Goal: Use online tool/utility: Utilize a website feature to perform a specific function

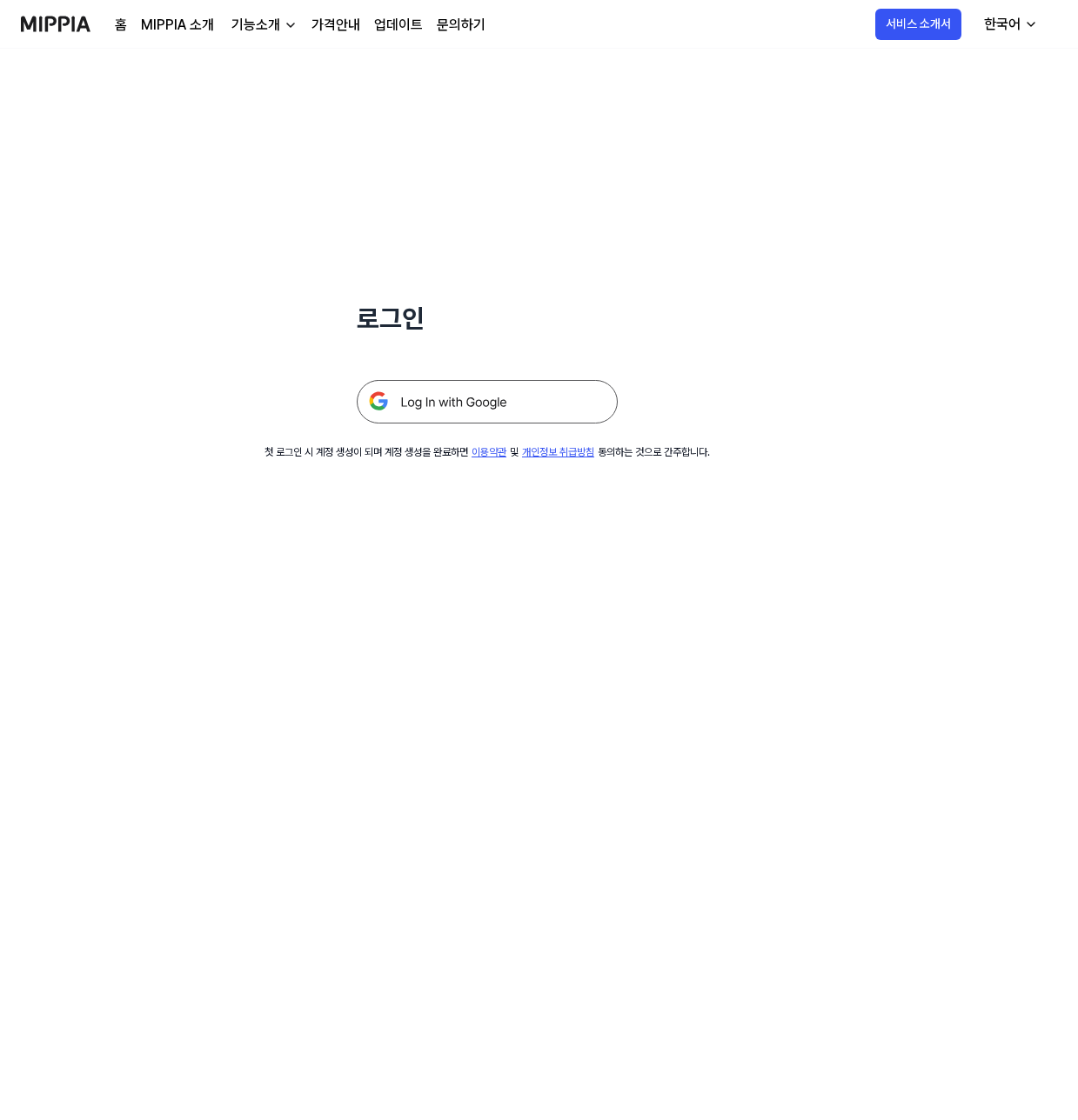
click at [507, 390] on img at bounding box center [487, 402] width 261 height 43
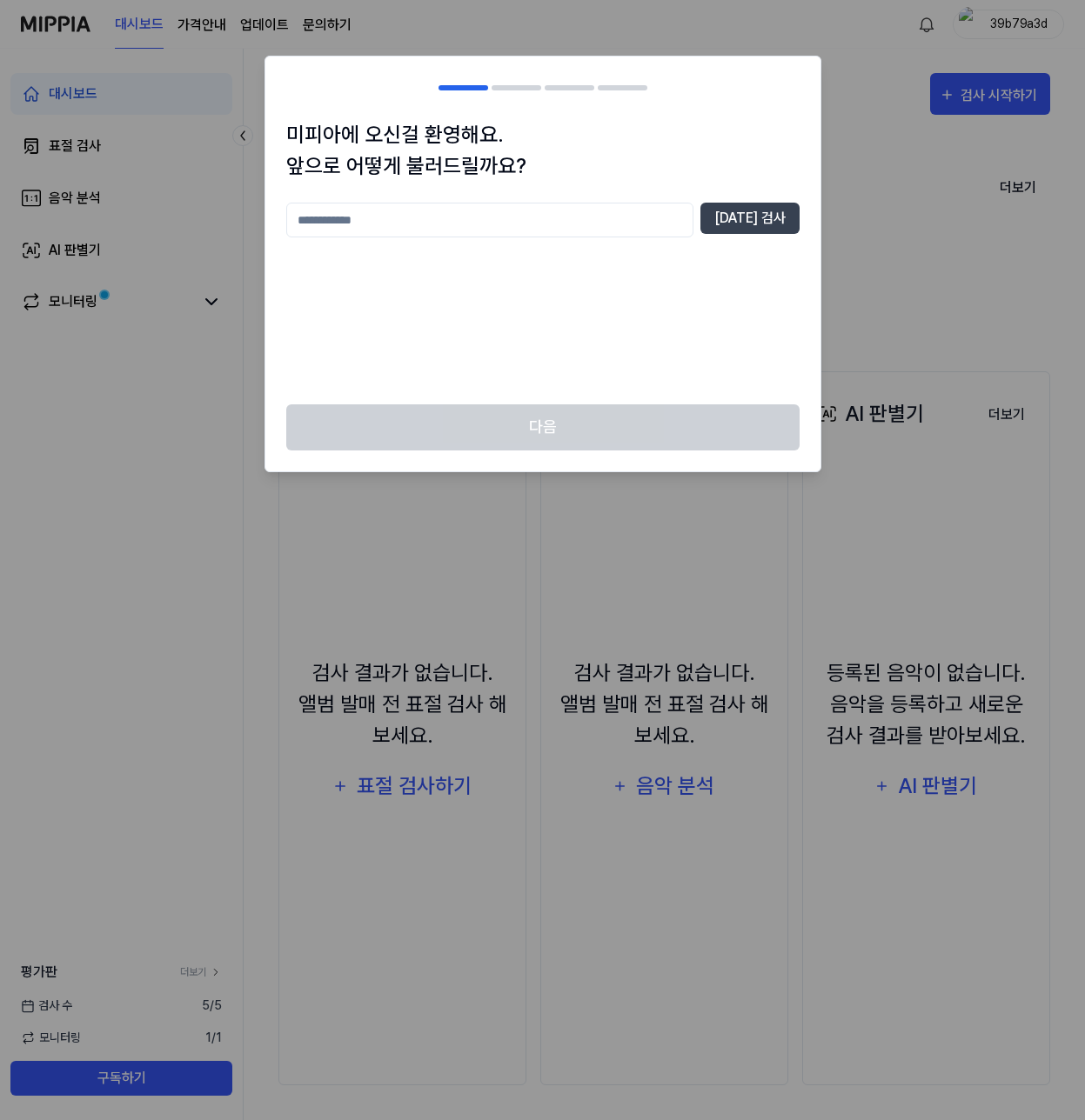
click at [408, 225] on input "text" at bounding box center [490, 221] width 407 height 35
type input "***"
click at [786, 227] on button "중복 검사" at bounding box center [750, 219] width 99 height 31
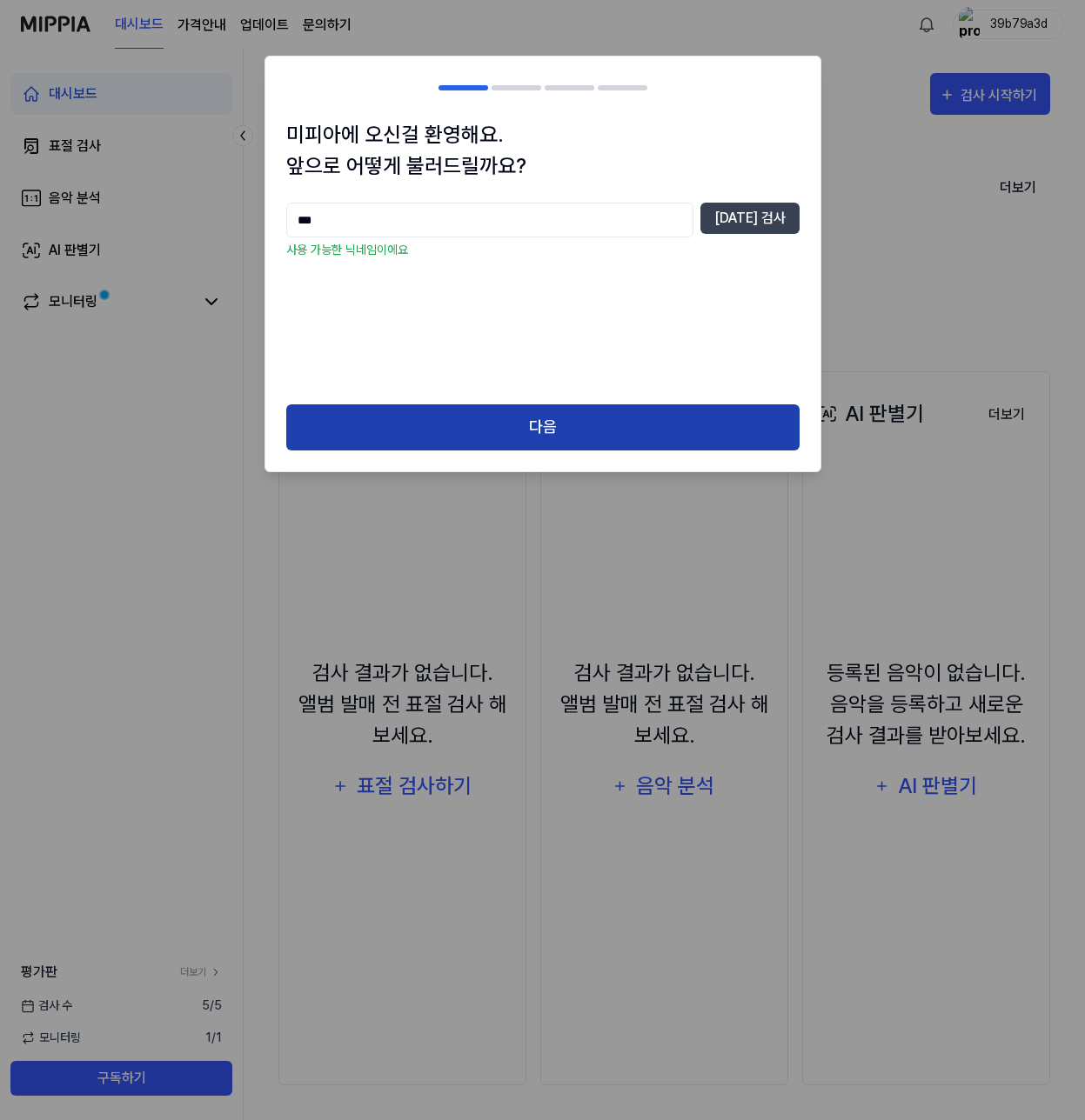
click at [679, 431] on button "다음" at bounding box center [543, 427] width 514 height 46
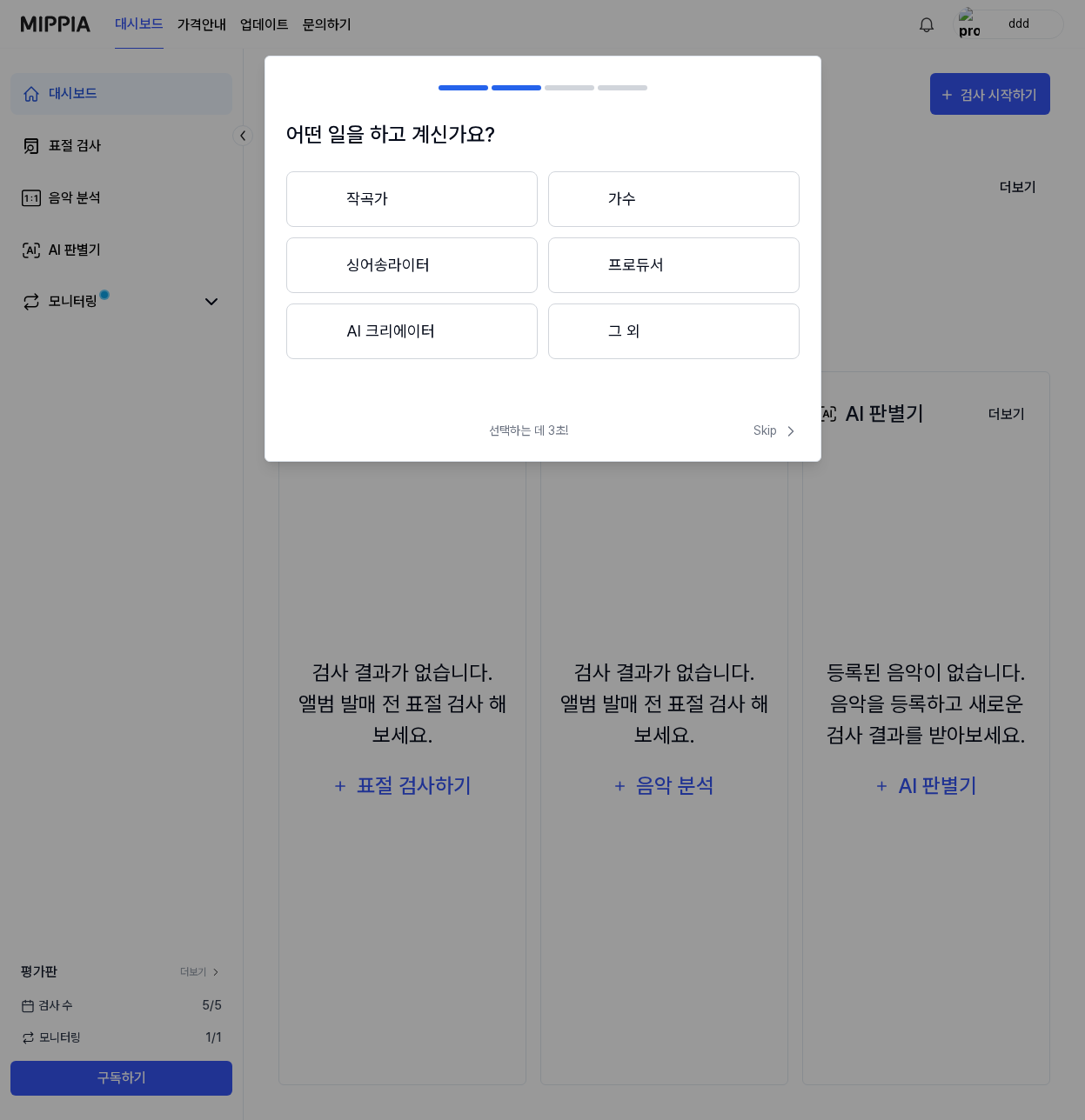
click at [481, 206] on button "작곡가" at bounding box center [413, 199] width 252 height 56
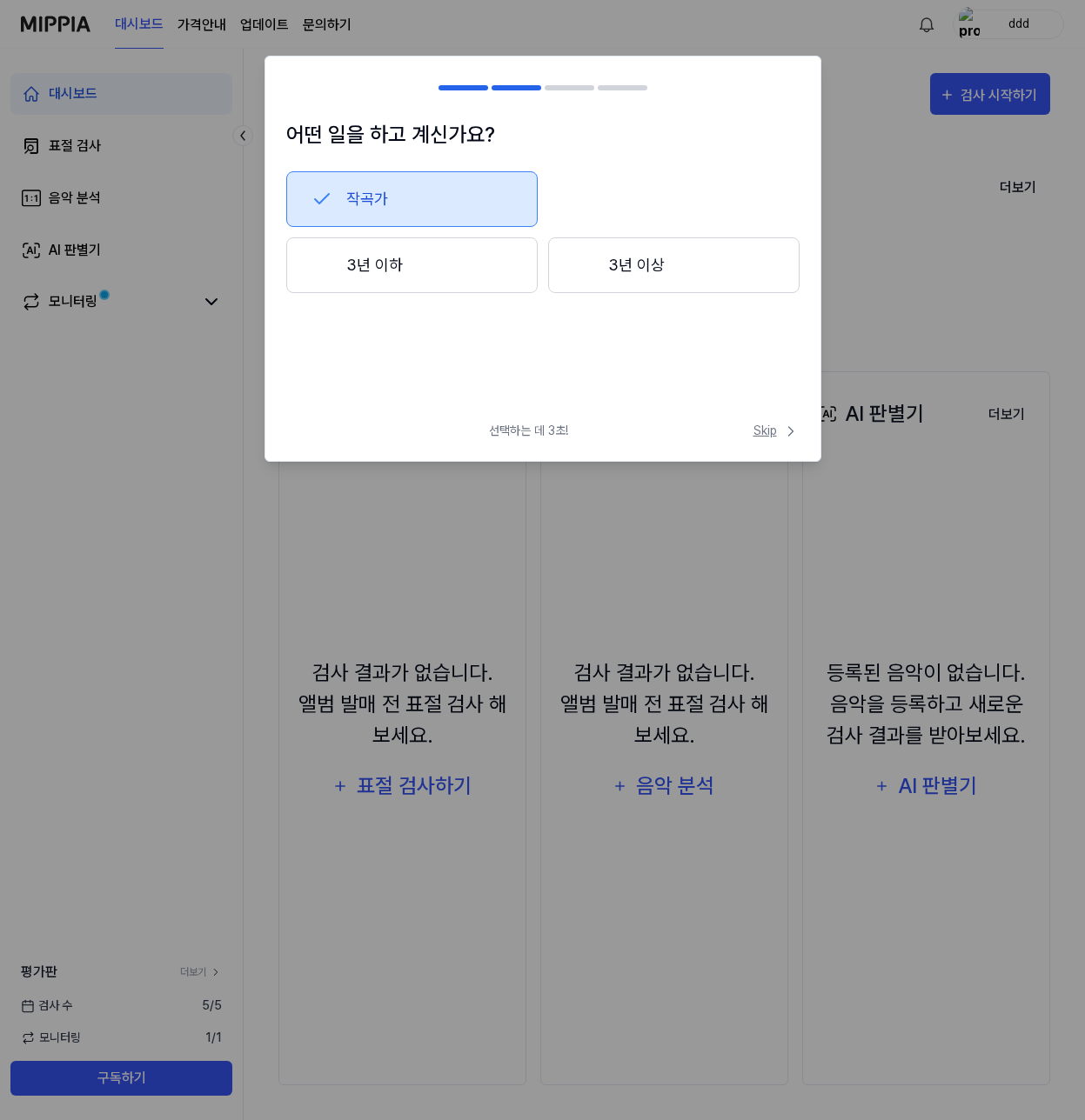
click at [758, 422] on span "Skip" at bounding box center [776, 431] width 46 height 18
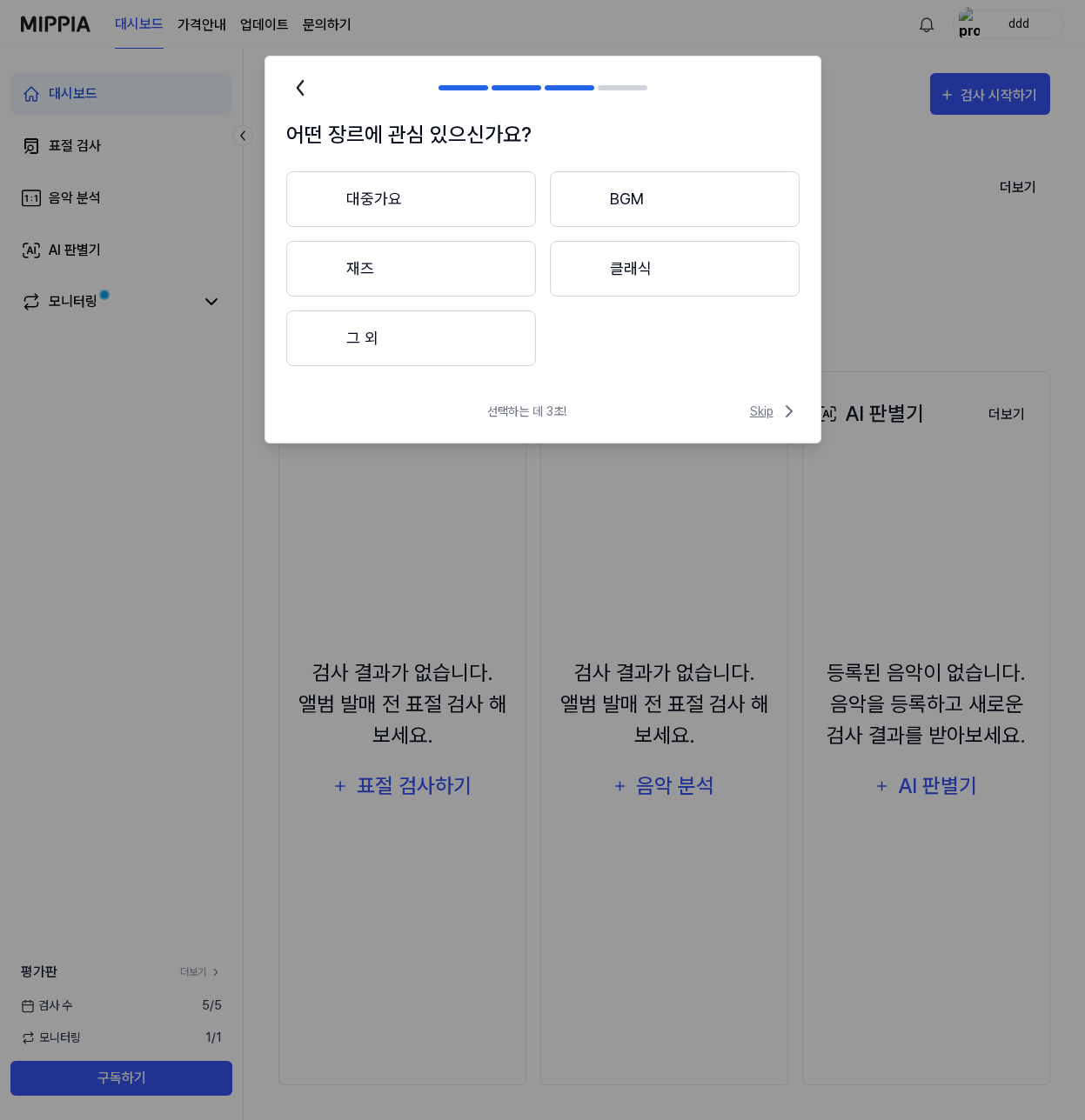
click at [761, 413] on span "Skip" at bounding box center [774, 411] width 50 height 21
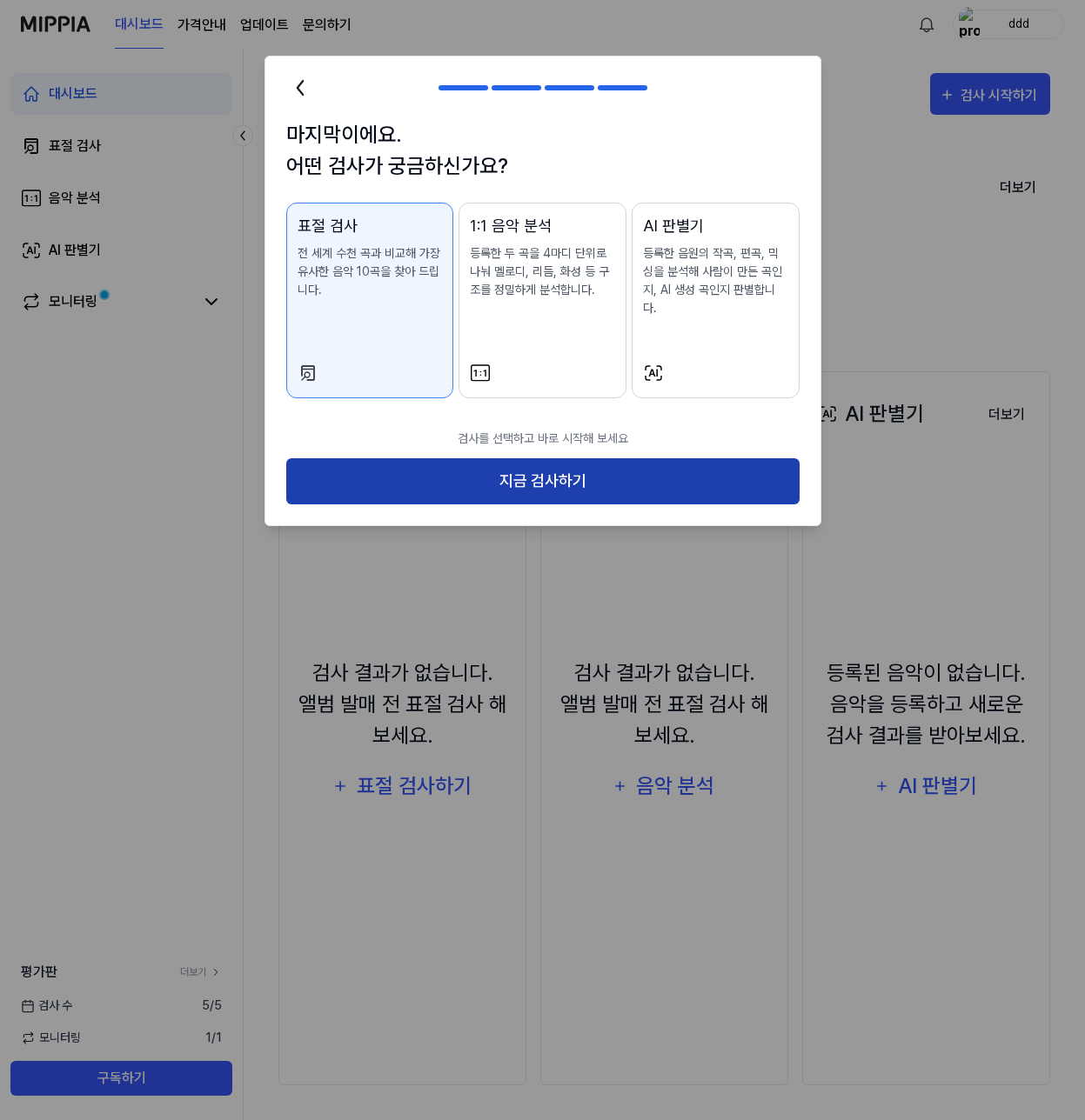
click at [743, 459] on button "지금 검사하기" at bounding box center [543, 481] width 514 height 46
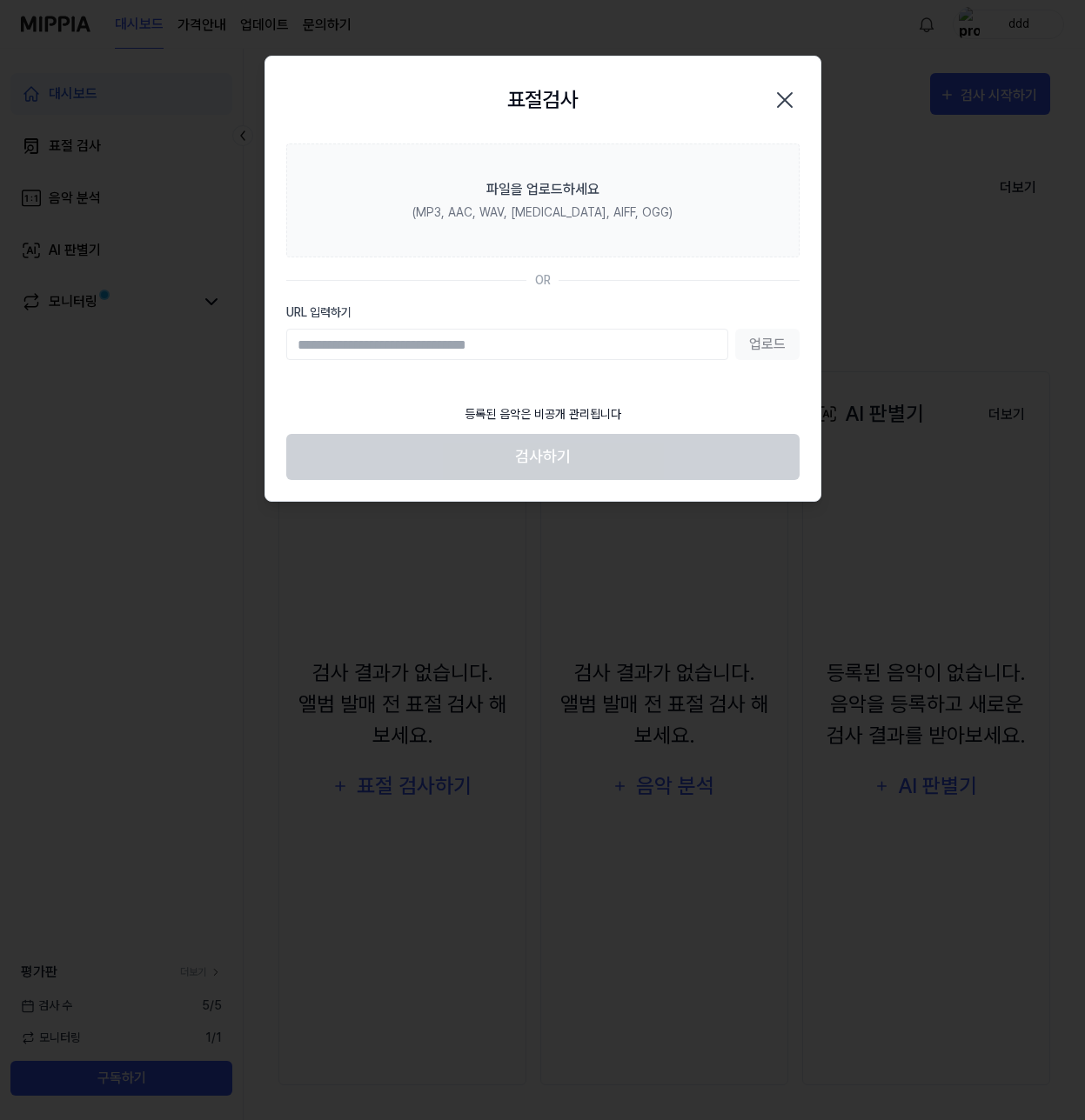
click at [780, 109] on icon "button" at bounding box center [785, 100] width 28 height 28
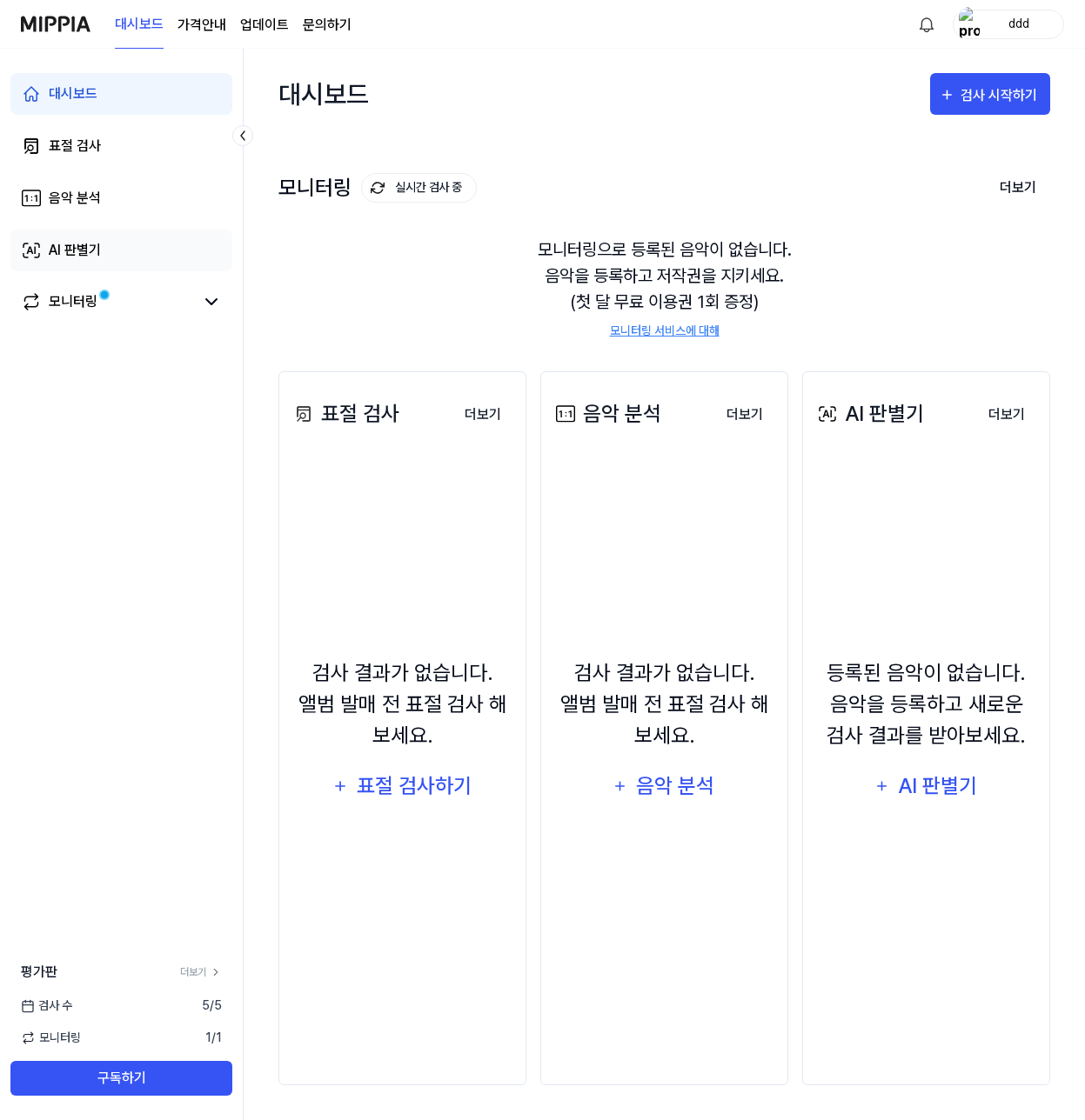
click at [125, 243] on link "AI 판별기" at bounding box center [120, 250] width 221 height 41
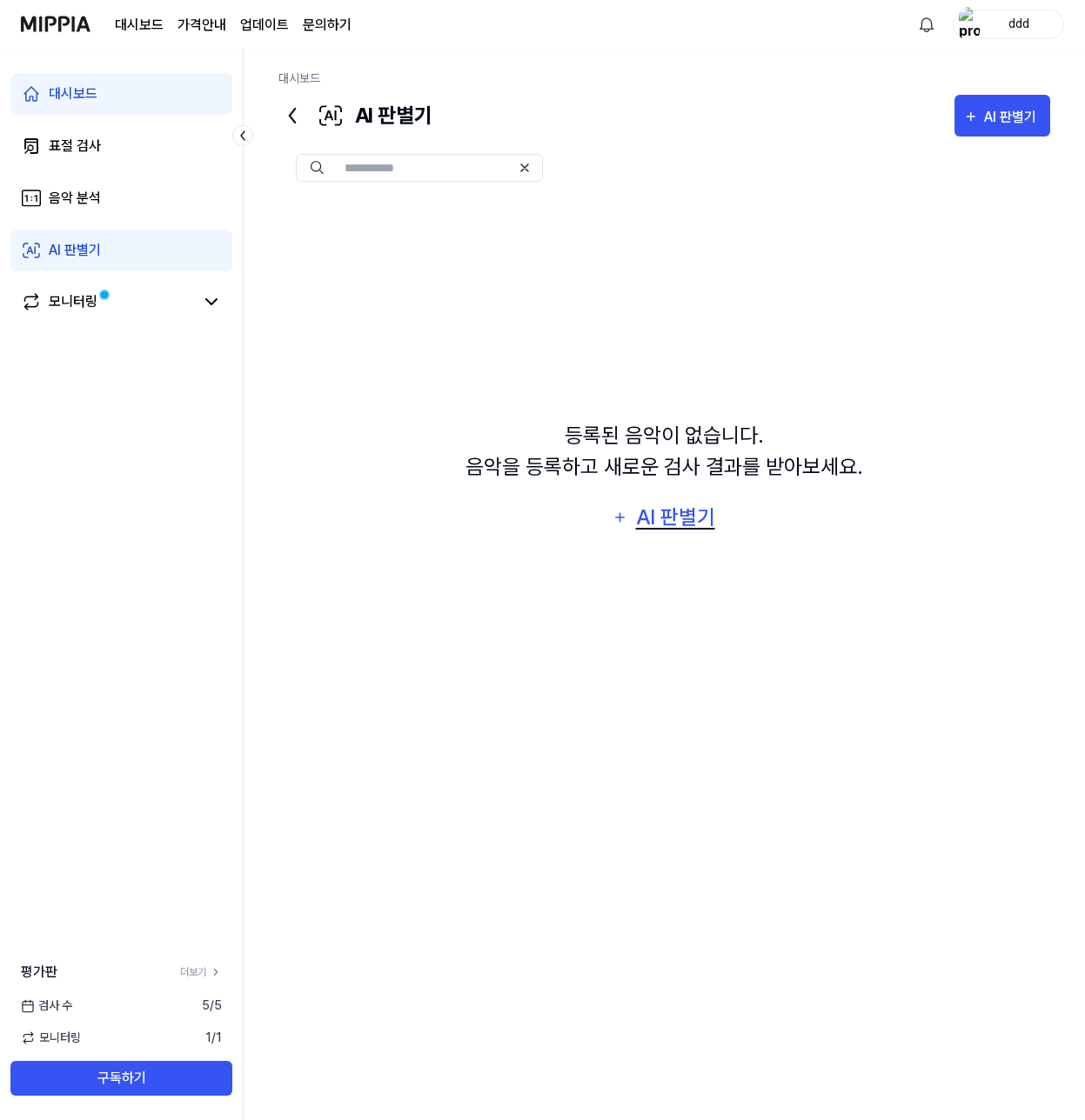
click at [655, 516] on div "AI 판별기" at bounding box center [674, 517] width 84 height 33
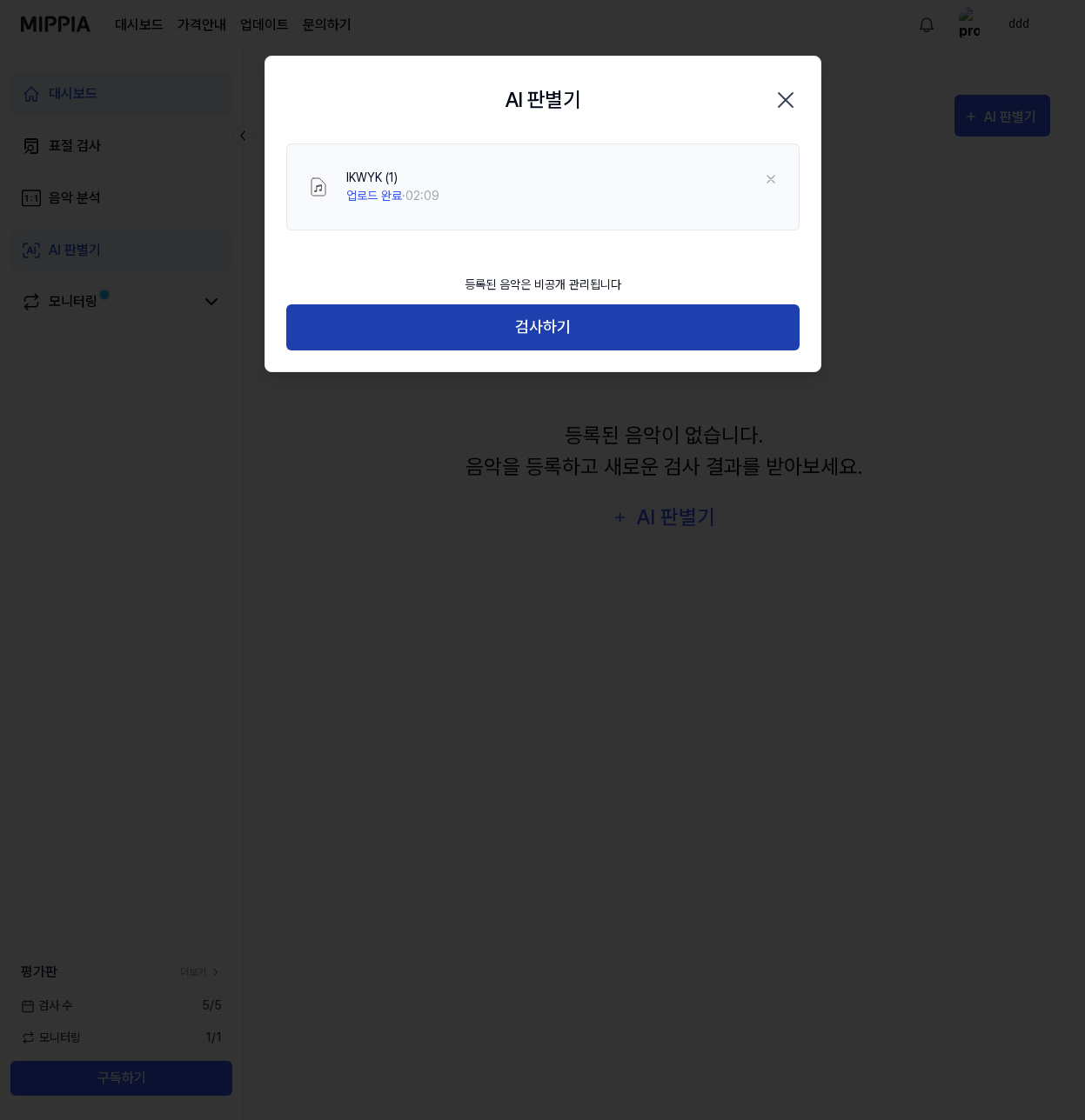
click at [529, 327] on button "검사하기" at bounding box center [543, 327] width 514 height 46
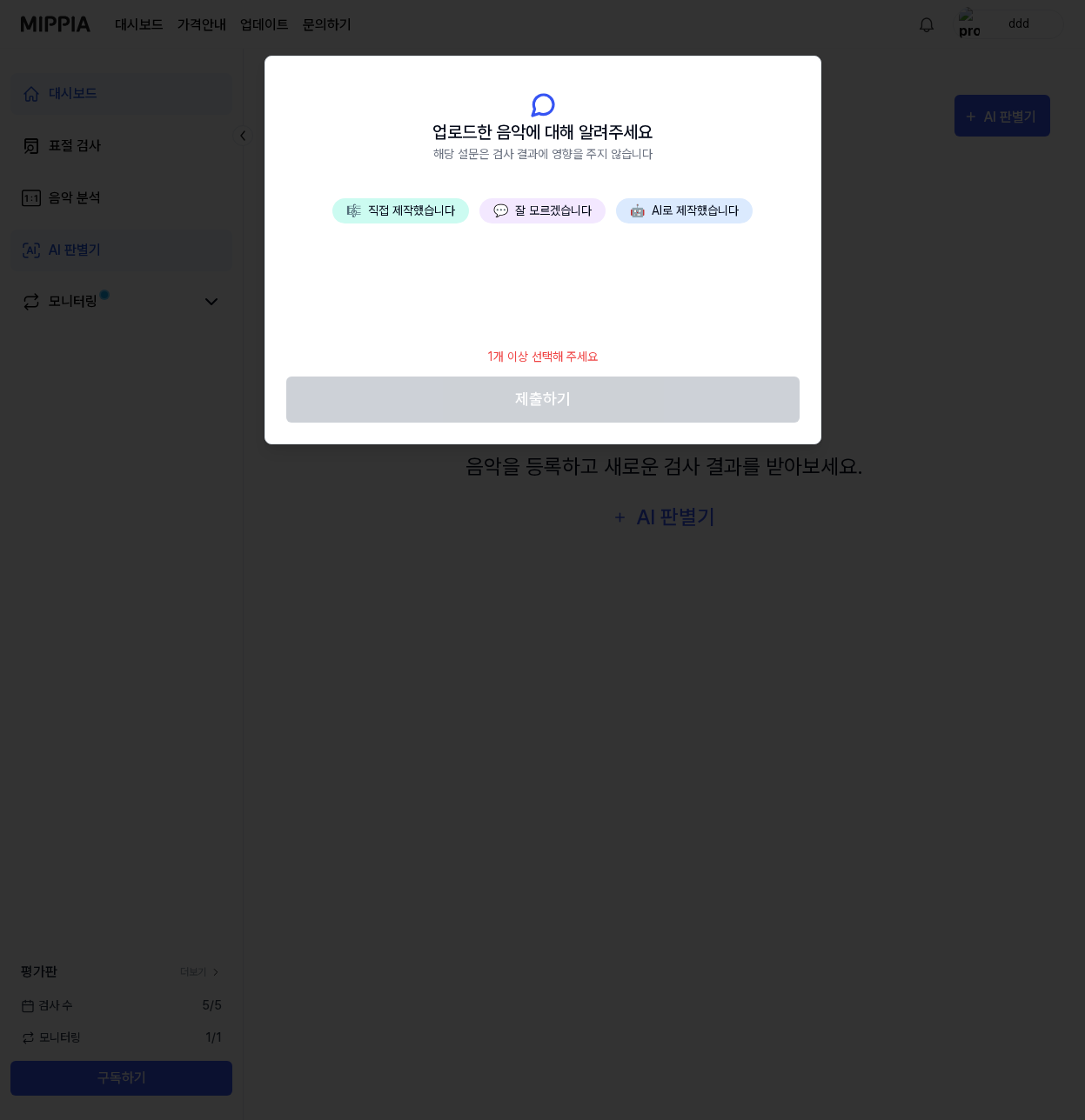
click at [555, 221] on button "💬 잘 모르겠습니다" at bounding box center [542, 210] width 126 height 25
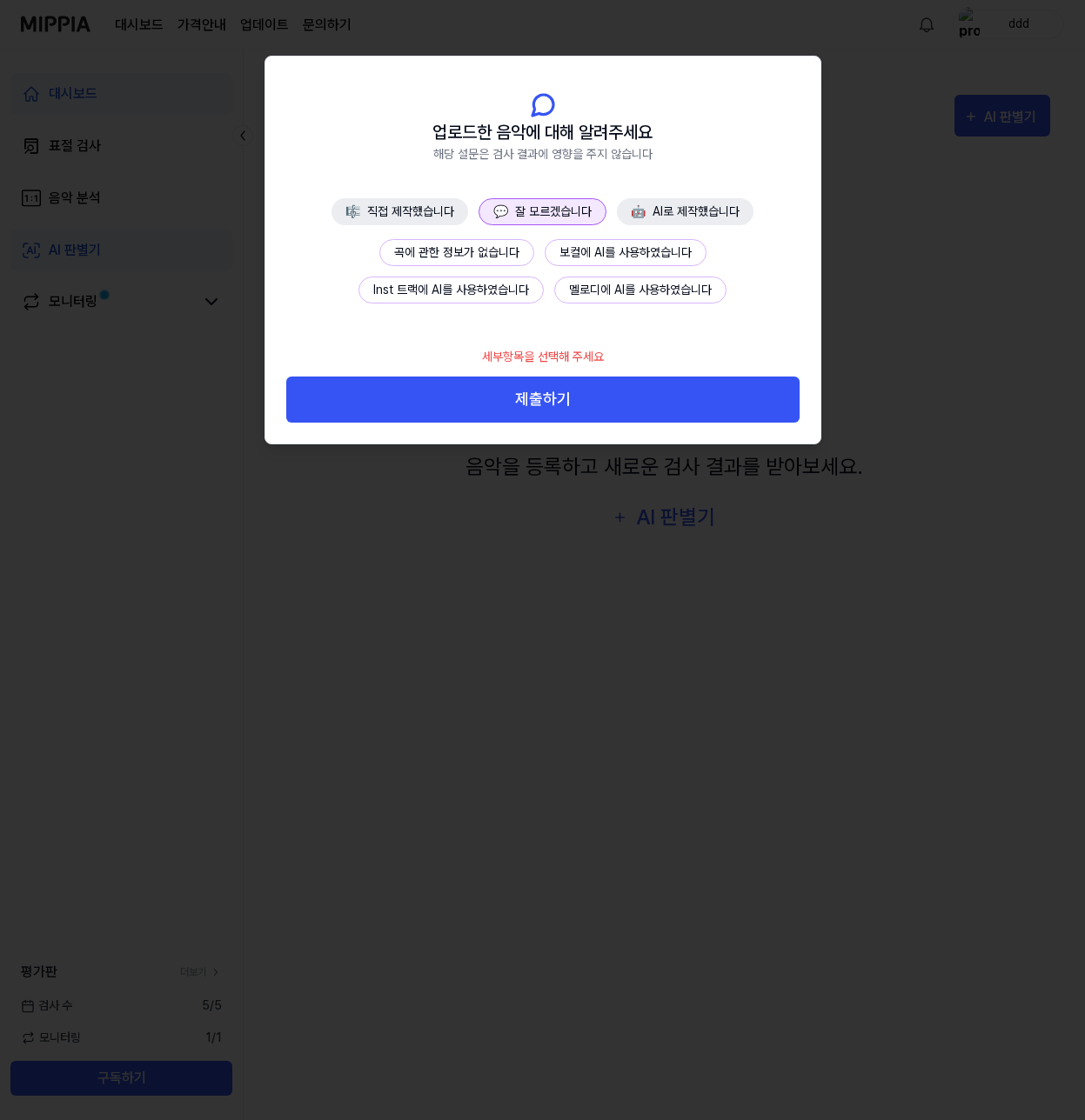
click at [503, 257] on button "곡에 관한 정보가 없습니다" at bounding box center [457, 252] width 155 height 27
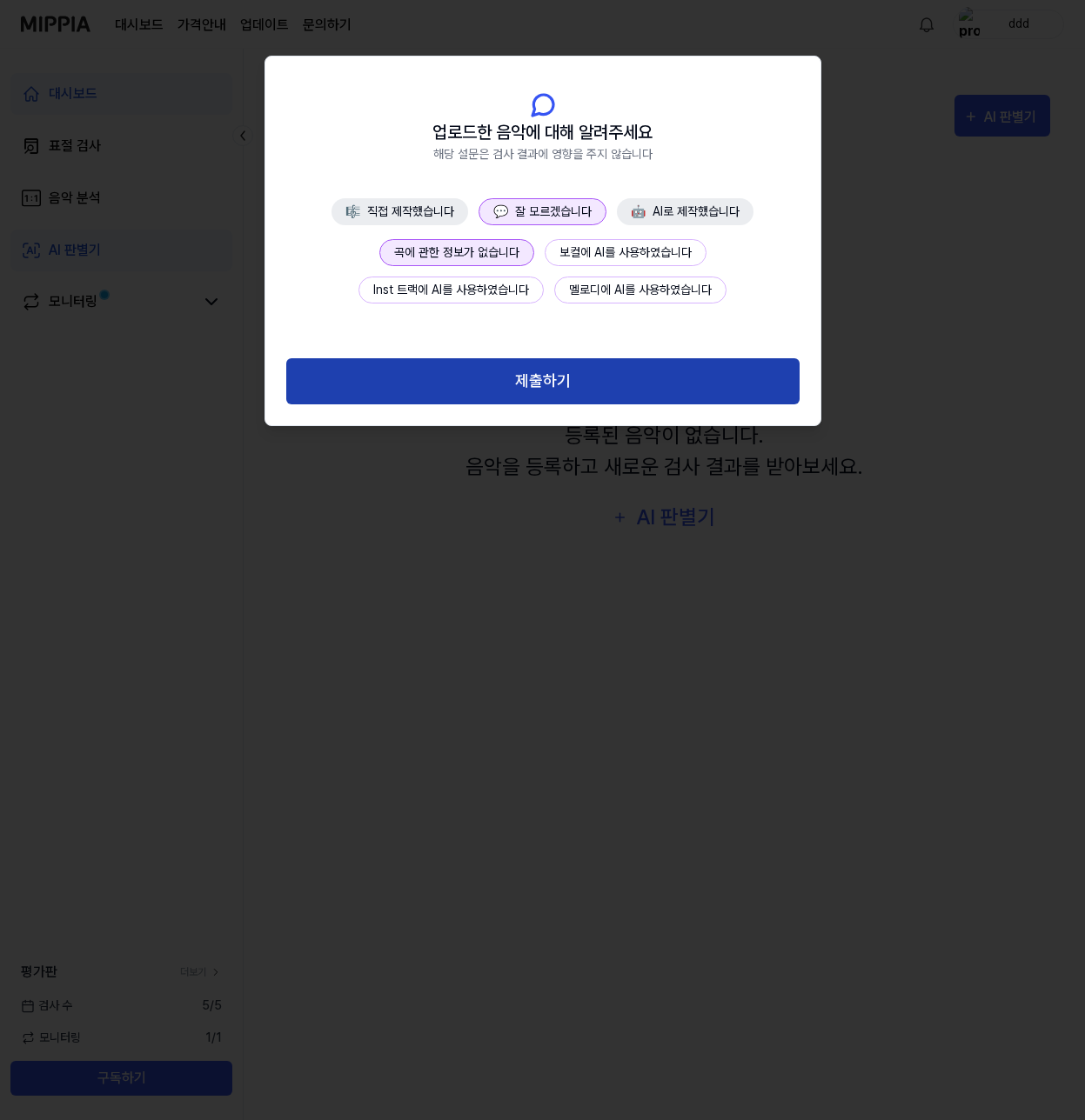
click at [506, 373] on button "제출하기" at bounding box center [543, 381] width 514 height 46
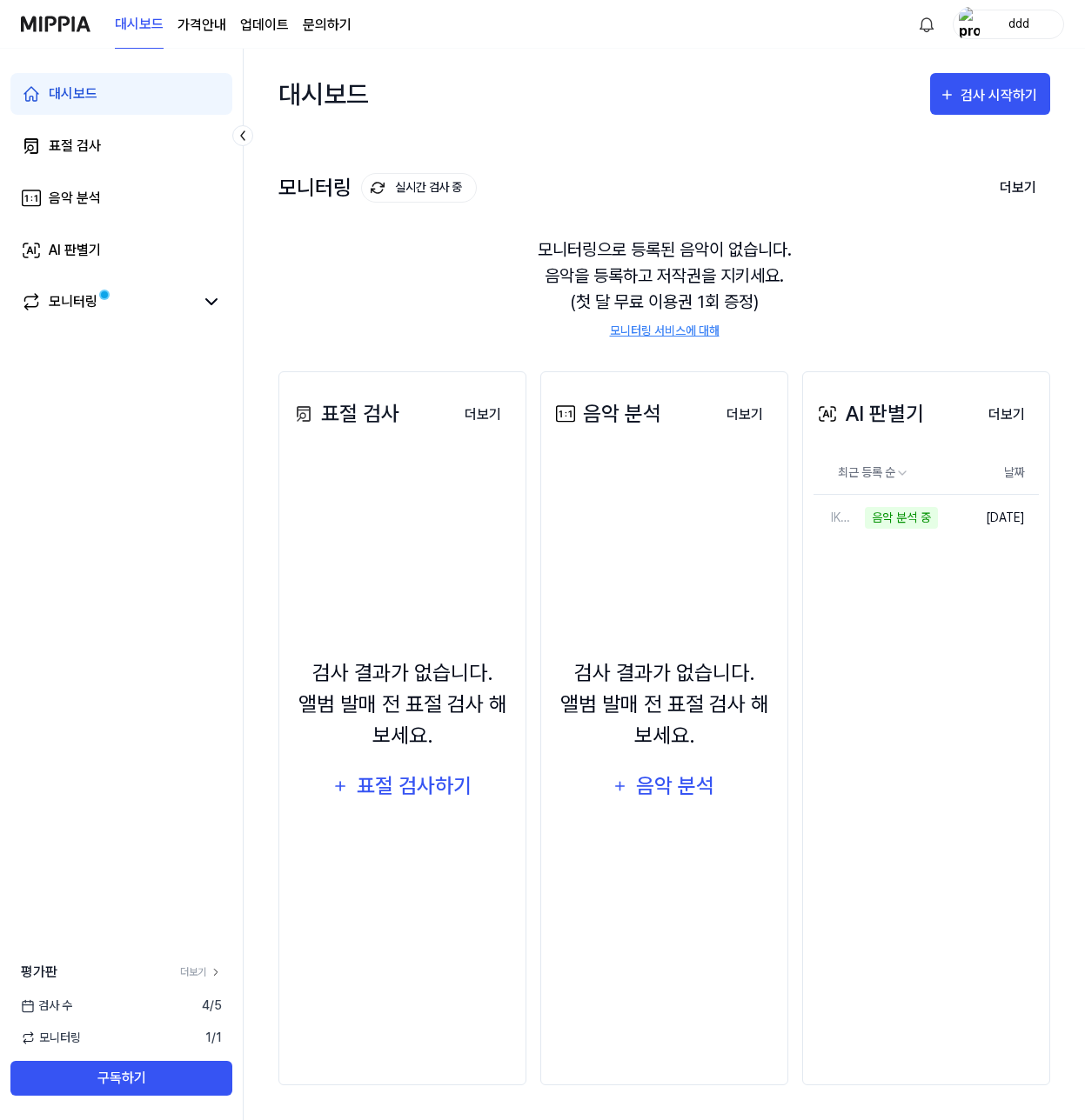
click at [192, 37] on div "대시보드 가격안내 업데이트 문의하기" at bounding box center [233, 24] width 237 height 48
click at [203, 21] on page\) "가격안내" at bounding box center [201, 25] width 49 height 21
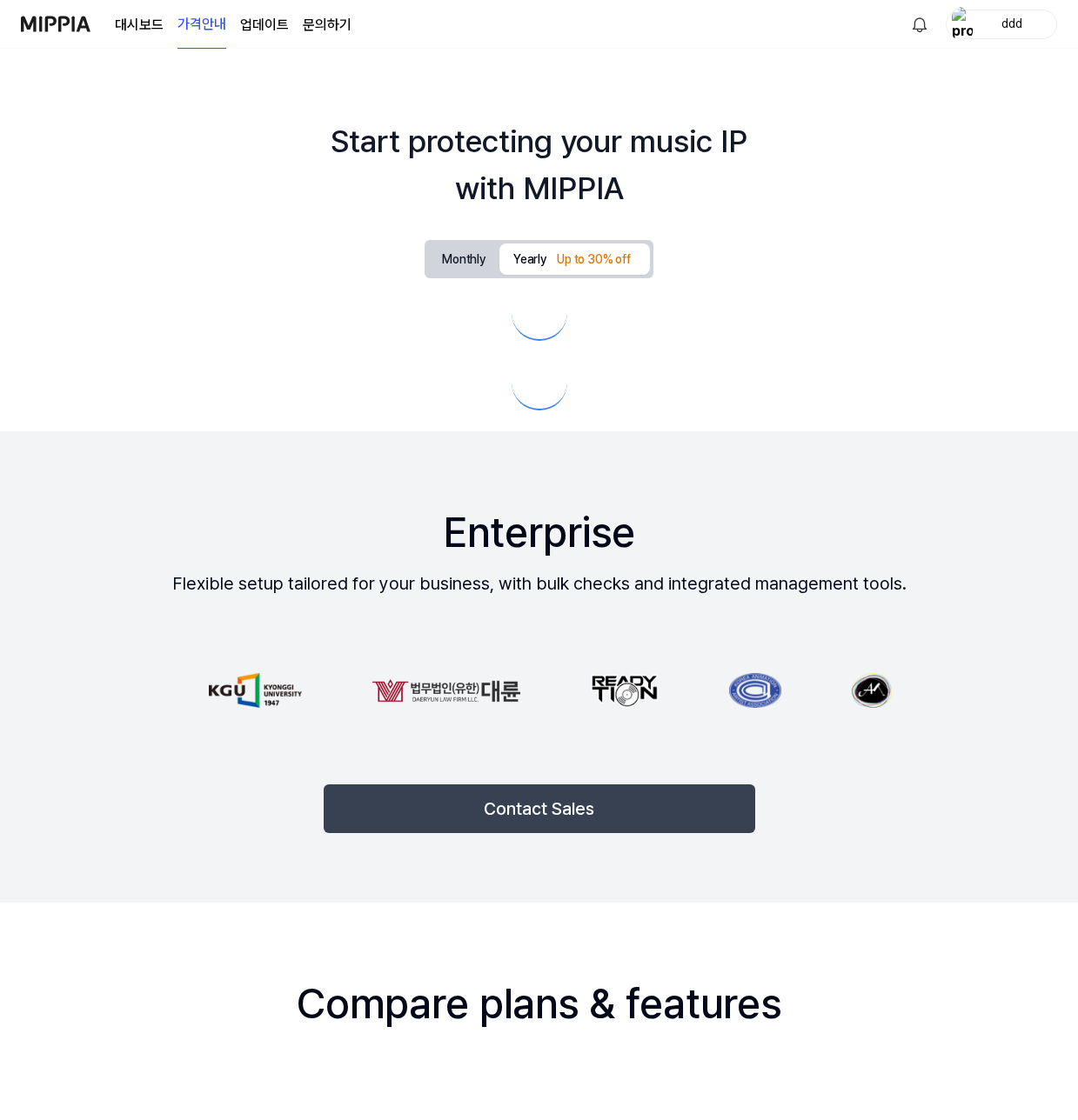
click at [201, 30] on page\) "가격안내" at bounding box center [201, 25] width 49 height 48
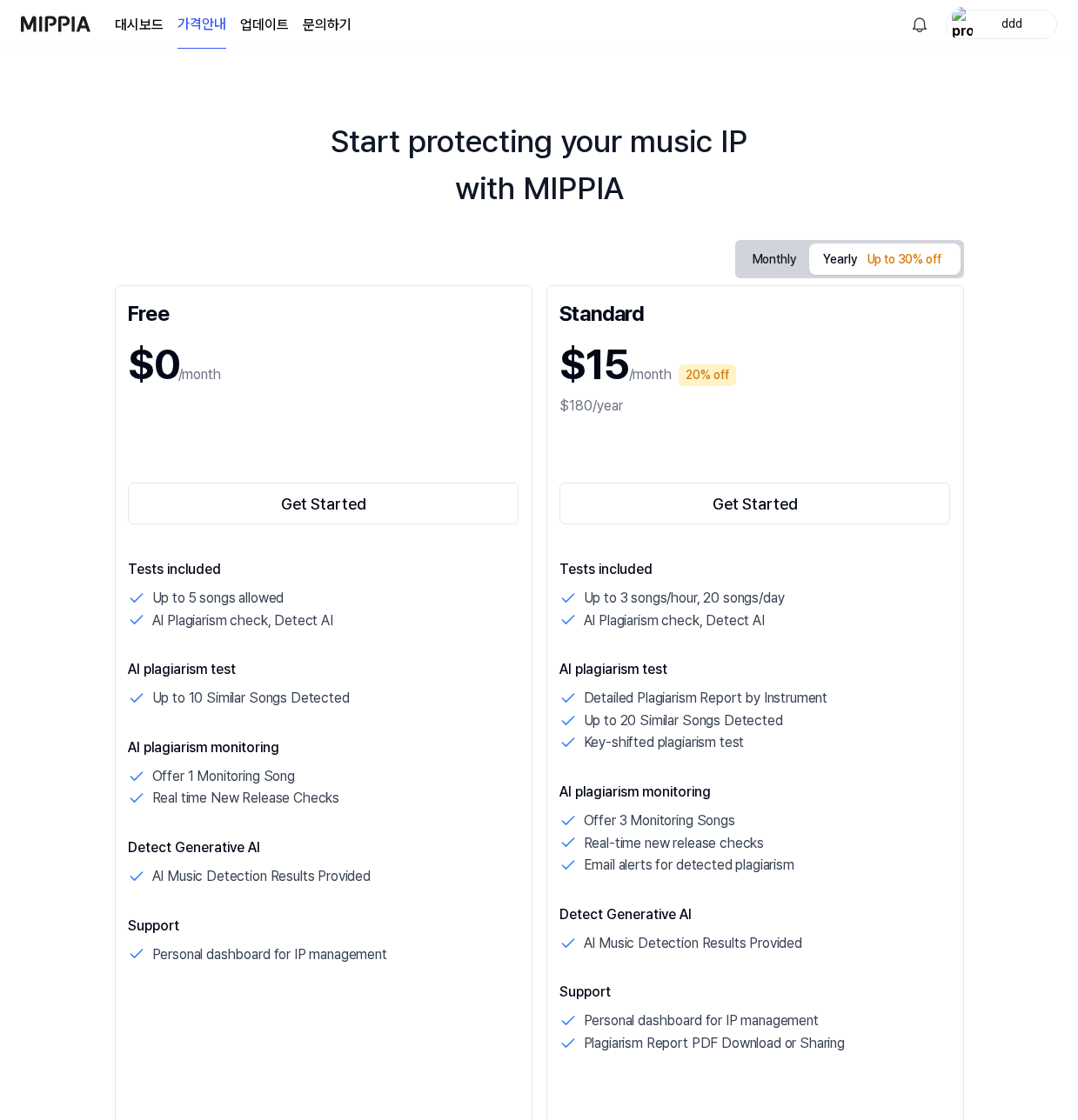
click at [153, 26] on link "대시보드" at bounding box center [139, 25] width 49 height 21
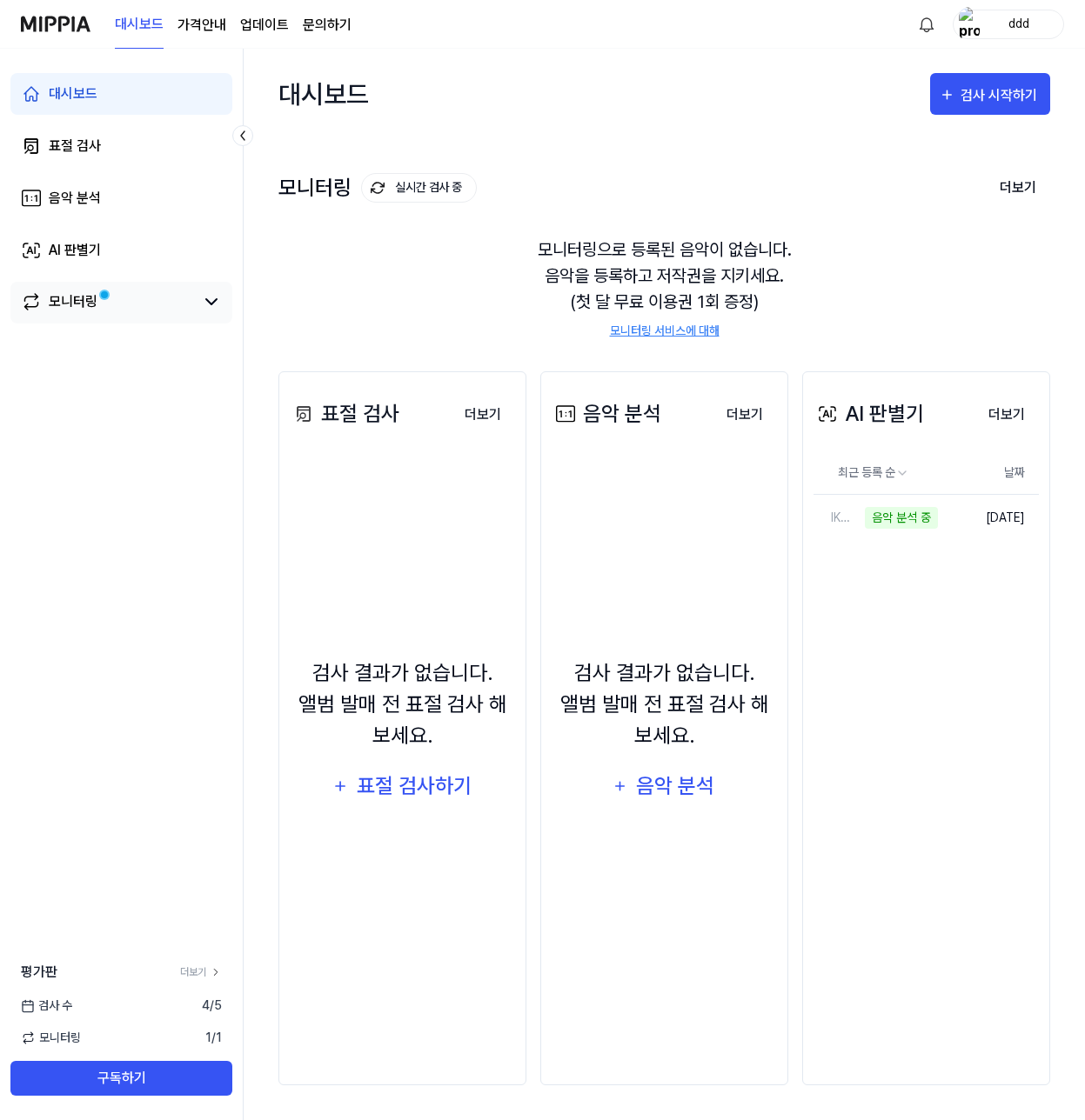
click at [167, 287] on div "모니터링" at bounding box center [120, 302] width 221 height 41
click at [152, 300] on link "모니터링" at bounding box center [107, 301] width 173 height 21
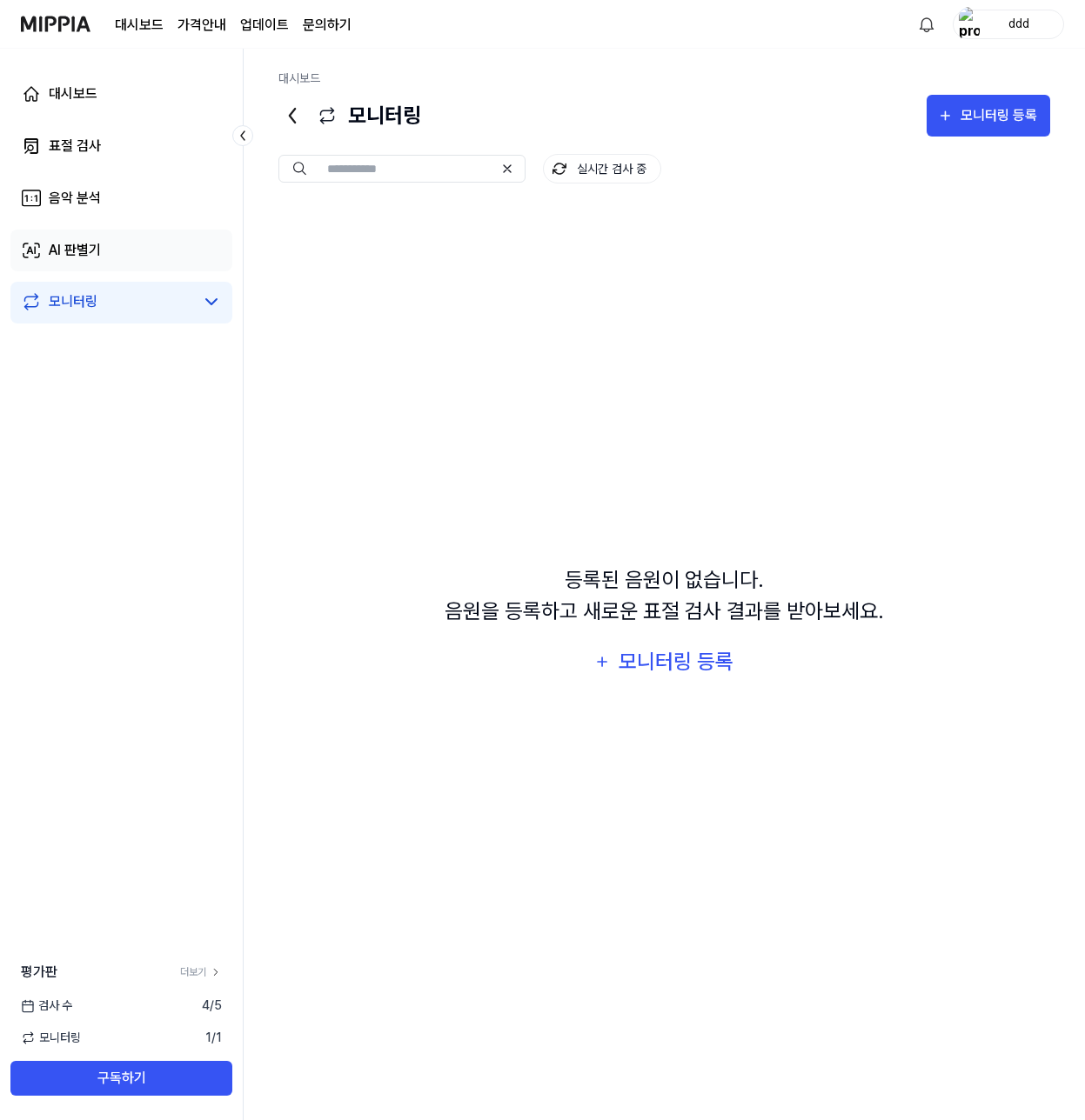
click at [175, 250] on link "AI 판별기" at bounding box center [120, 250] width 221 height 41
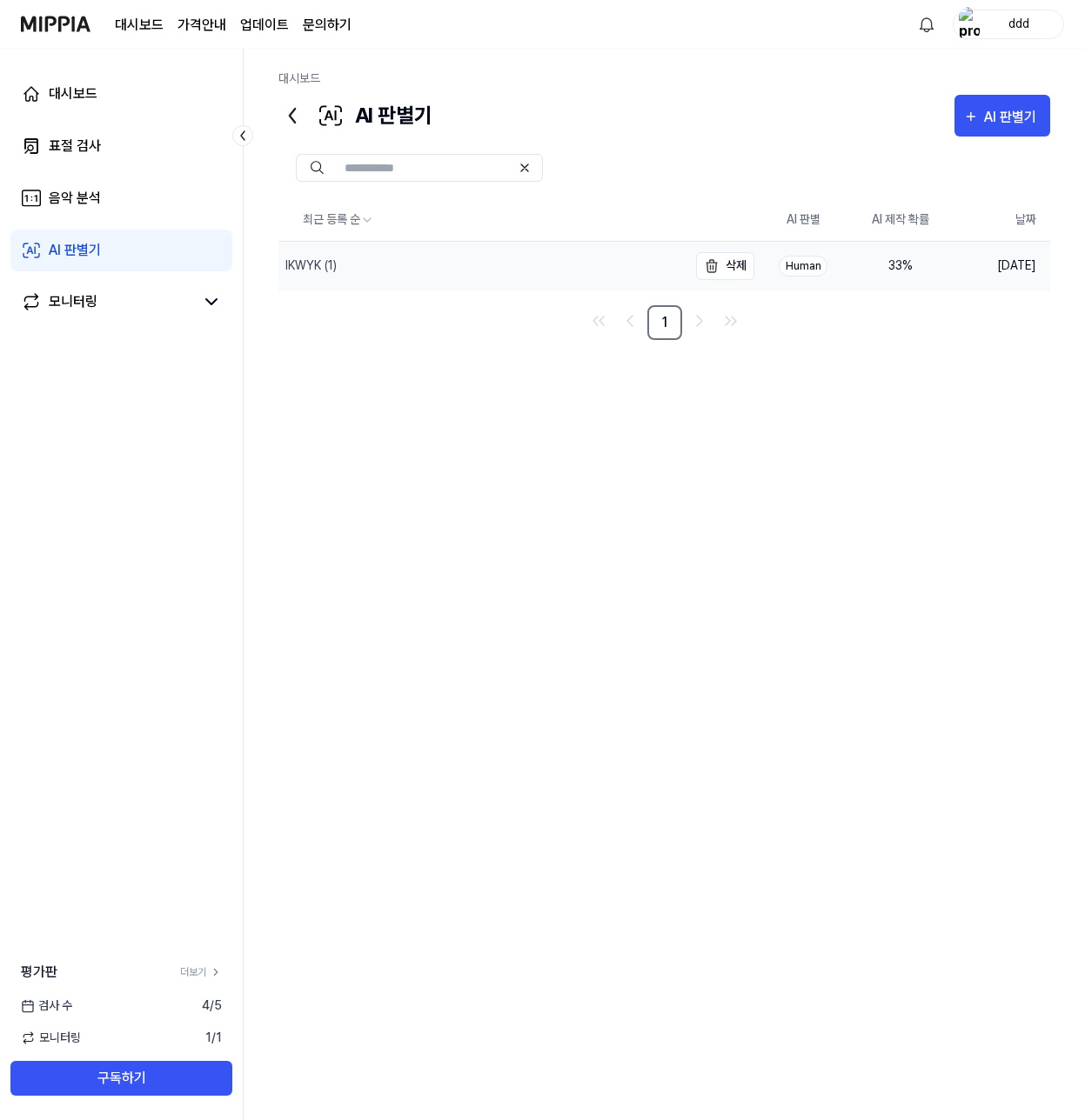
click at [558, 276] on div "IKWYK (1)" at bounding box center [482, 266] width 409 height 49
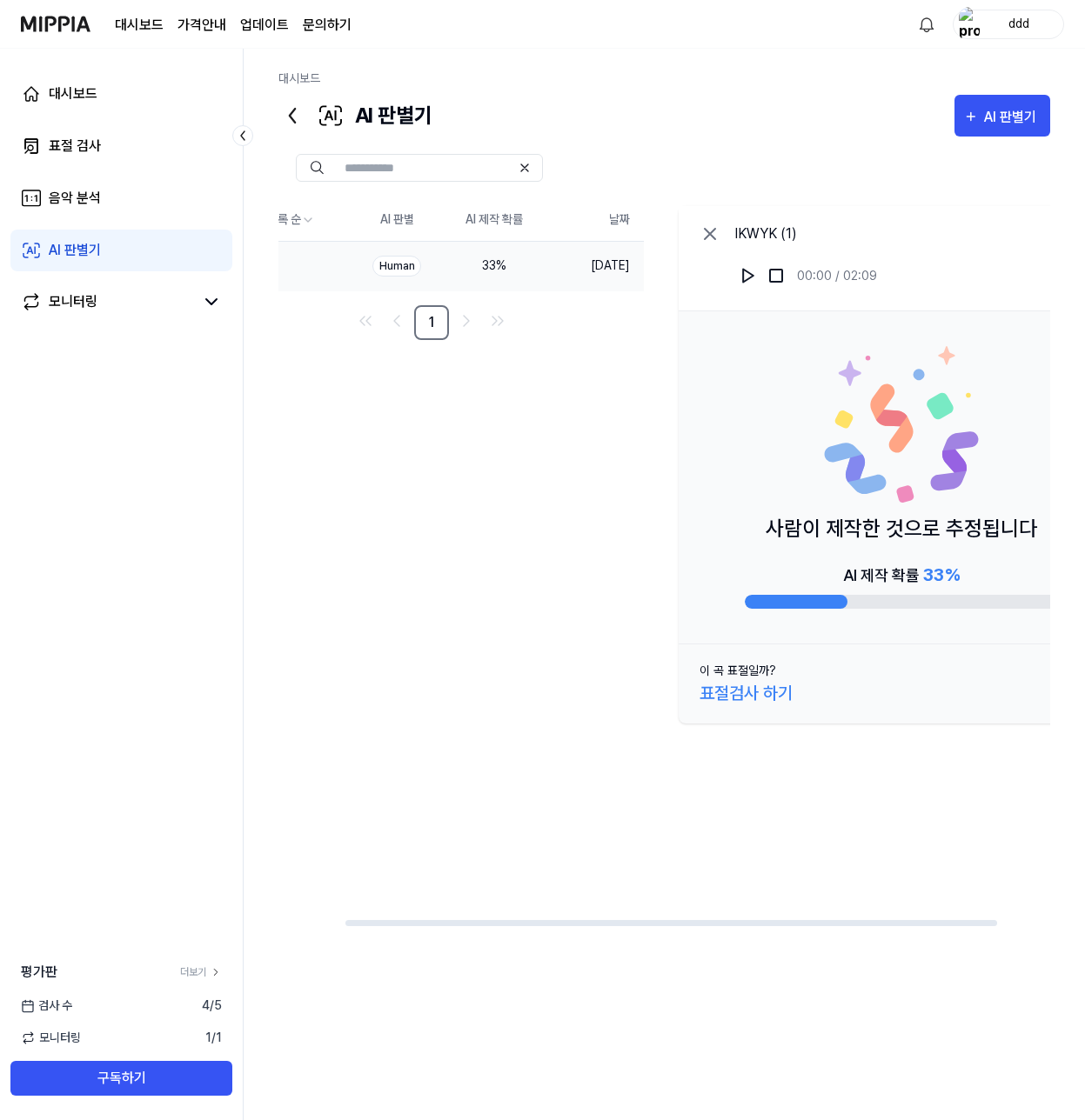
scroll to position [0, 140]
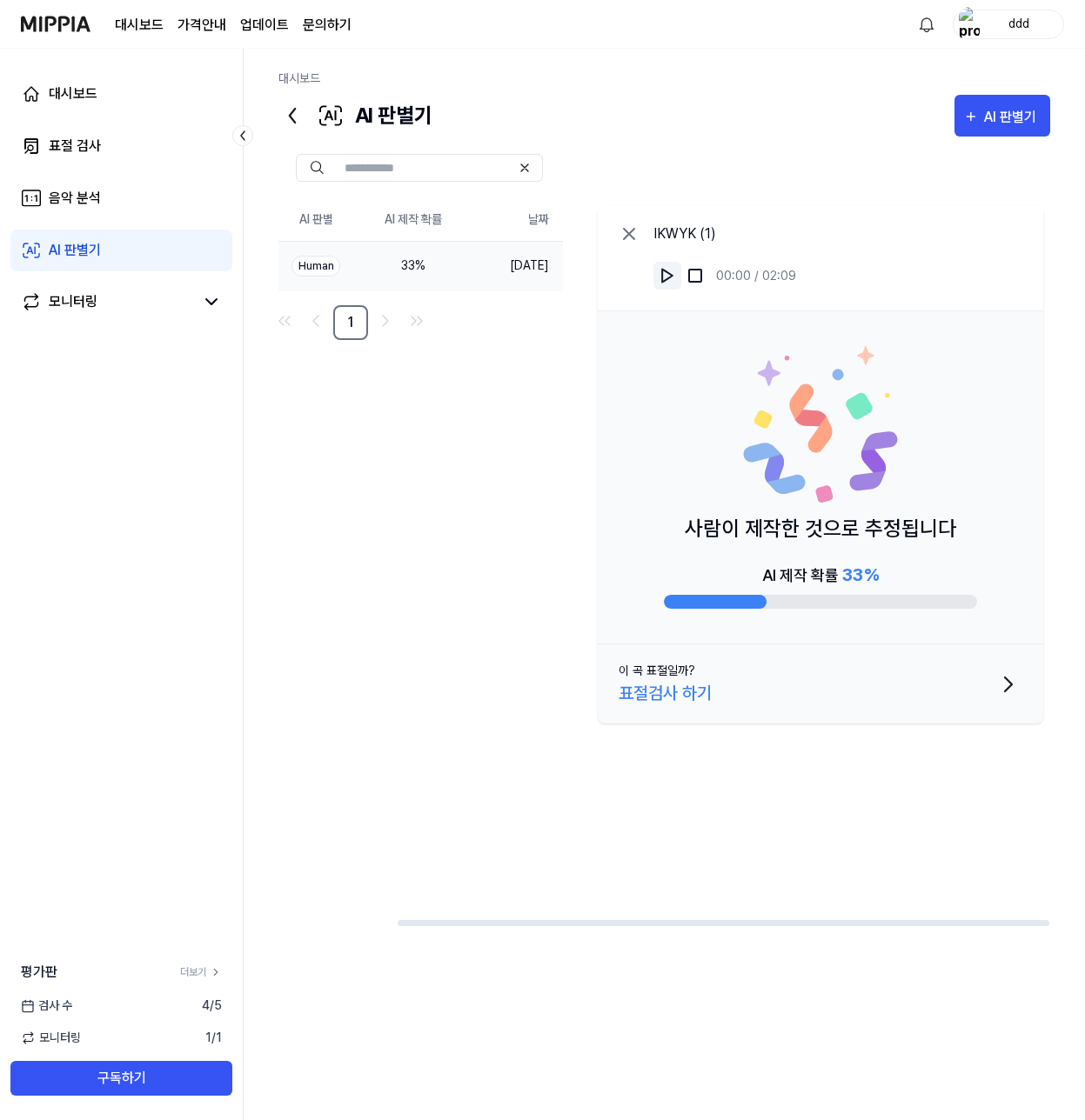
click at [667, 274] on img at bounding box center [667, 276] width 17 height 17
click at [668, 277] on img at bounding box center [667, 276] width 17 height 17
click at [713, 611] on div "사람이 제작한 것으로 추정됩니다 AI 제작 확률 33 %" at bounding box center [819, 478] width 446 height 334
click at [667, 274] on img at bounding box center [667, 276] width 17 height 17
click at [661, 277] on img at bounding box center [667, 276] width 17 height 17
